Goal: Transaction & Acquisition: Purchase product/service

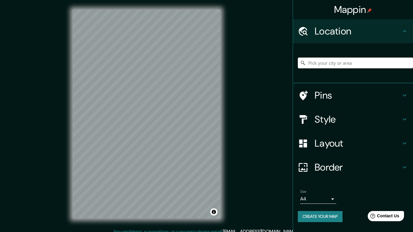
click at [328, 197] on body "Mappin Location Pins Style Layout Border Choose a border. Hint : you can make l…" at bounding box center [206, 116] width 413 height 232
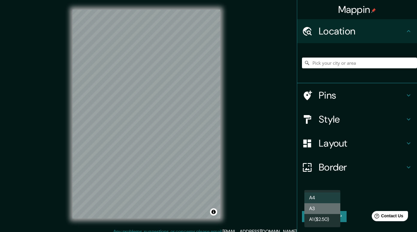
drag, startPoint x: 322, startPoint y: 212, endPoint x: 346, endPoint y: 192, distance: 30.5
click at [324, 211] on li "A3" at bounding box center [322, 208] width 36 height 11
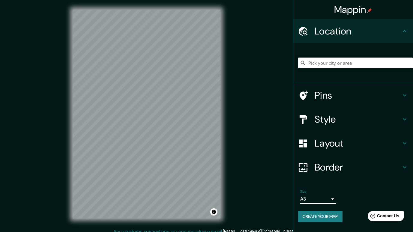
click at [352, 169] on h4 "Border" at bounding box center [357, 167] width 86 height 12
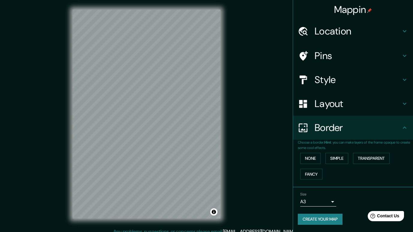
click at [348, 131] on h4 "Border" at bounding box center [357, 128] width 86 height 12
click at [352, 109] on h4 "Layout" at bounding box center [357, 104] width 86 height 12
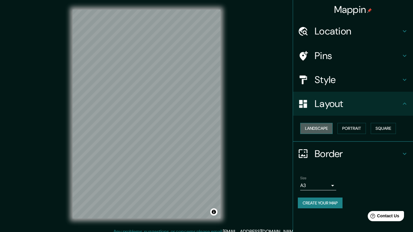
click at [312, 128] on button "Landscape" at bounding box center [316, 128] width 32 height 11
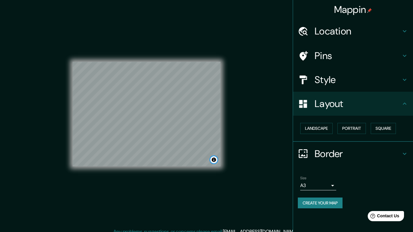
click at [215, 161] on button "Toggle attribution" at bounding box center [213, 159] width 7 height 7
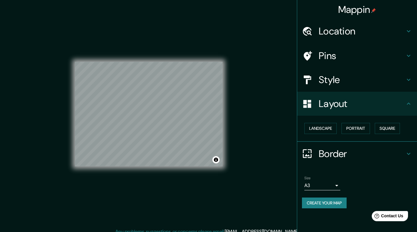
click at [324, 186] on body "Mappin Location Pins Style Layout Landscape Portrait Square Border Choose a bor…" at bounding box center [208, 116] width 417 height 232
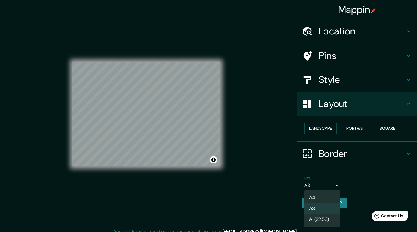
click at [347, 184] on div at bounding box center [208, 116] width 417 height 232
drag, startPoint x: 327, startPoint y: 185, endPoint x: 324, endPoint y: 190, distance: 6.2
click at [326, 188] on body "Mappin Location Pins Style Layout Landscape Portrait Square Border Choose a bor…" at bounding box center [208, 116] width 417 height 232
click at [318, 220] on li "A1 ($2.50)" at bounding box center [322, 219] width 36 height 11
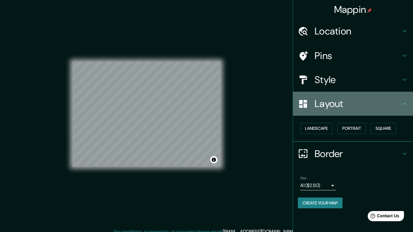
click at [354, 110] on div "Layout" at bounding box center [353, 104] width 120 height 24
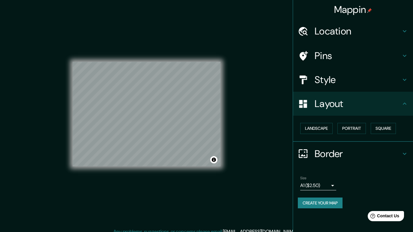
click at [348, 157] on h4 "Border" at bounding box center [357, 154] width 86 height 12
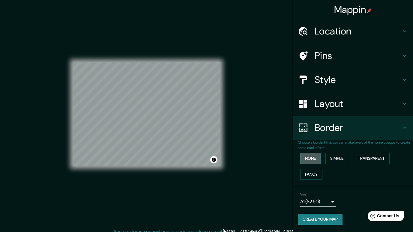
click at [310, 159] on button "None" at bounding box center [310, 158] width 20 height 11
click at [312, 175] on button "Fancy" at bounding box center [311, 174] width 22 height 11
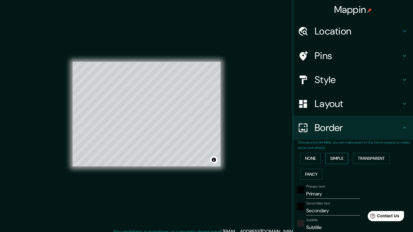
click at [337, 159] on button "Simple" at bounding box center [336, 158] width 23 height 11
click at [309, 158] on button "None" at bounding box center [310, 158] width 20 height 11
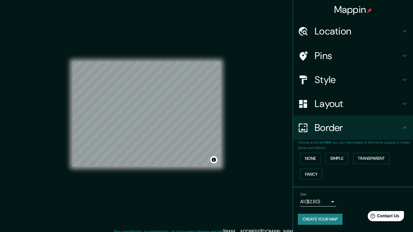
click at [252, 138] on div "Mappin Location Pins Style Layout Border Choose a border. Hint : you can make l…" at bounding box center [206, 119] width 413 height 238
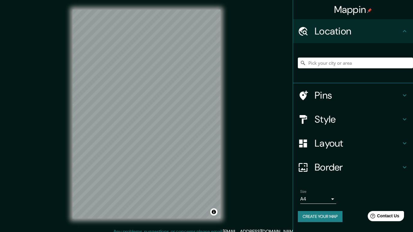
click at [340, 147] on h4 "Layout" at bounding box center [357, 143] width 86 height 12
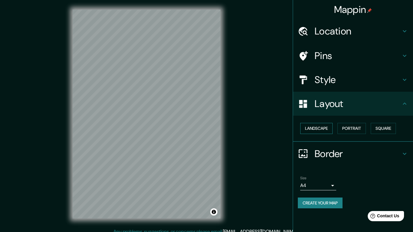
click at [318, 128] on button "Landscape" at bounding box center [316, 128] width 32 height 11
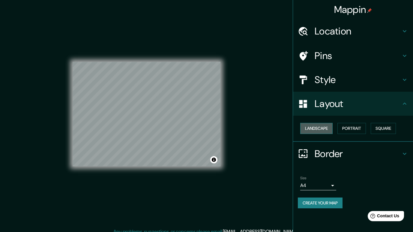
click at [317, 128] on button "Landscape" at bounding box center [316, 128] width 32 height 11
click at [243, 139] on div "Mappin Location Pins Style Layout Landscape Portrait Square Border Choose a bor…" at bounding box center [206, 119] width 413 height 238
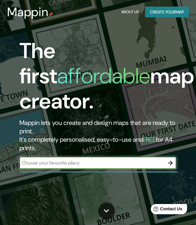
click at [159, 13] on button "Create your map" at bounding box center [167, 12] width 44 height 11
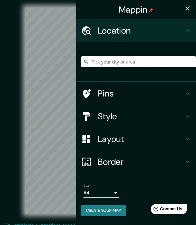
click at [110, 60] on input "Pick your city or area" at bounding box center [138, 61] width 115 height 11
click at [147, 60] on input "Lurin, Saint-Barthélemy" at bounding box center [138, 61] width 115 height 11
type input "Lurin, Lima, Provincia de Lima, Perú"
click at [150, 141] on h4 "Layout" at bounding box center [141, 139] width 86 height 11
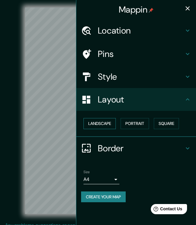
click at [99, 120] on button "Landscape" at bounding box center [100, 123] width 32 height 11
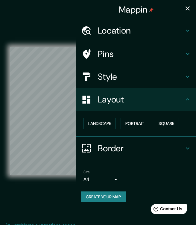
drag, startPoint x: 188, startPoint y: 9, endPoint x: 183, endPoint y: 13, distance: 5.9
click at [187, 9] on icon "button" at bounding box center [188, 8] width 4 height 4
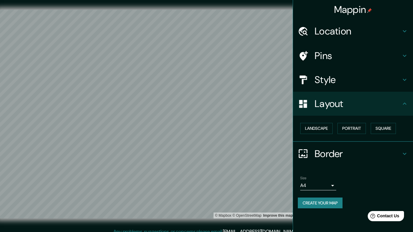
click at [196, 81] on h4 "Style" at bounding box center [357, 80] width 86 height 12
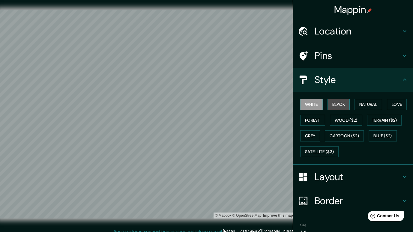
click at [196, 102] on button "Black" at bounding box center [338, 104] width 22 height 11
